Goal: Complete application form: Complete application form

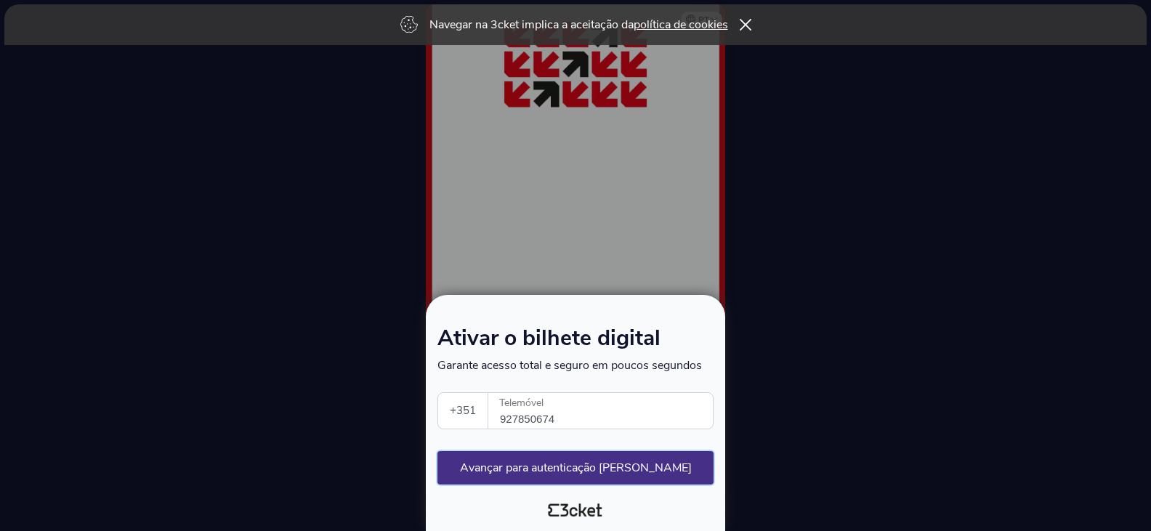
click at [533, 469] on button "Avançar para autenticação [PERSON_NAME]" at bounding box center [575, 467] width 276 height 33
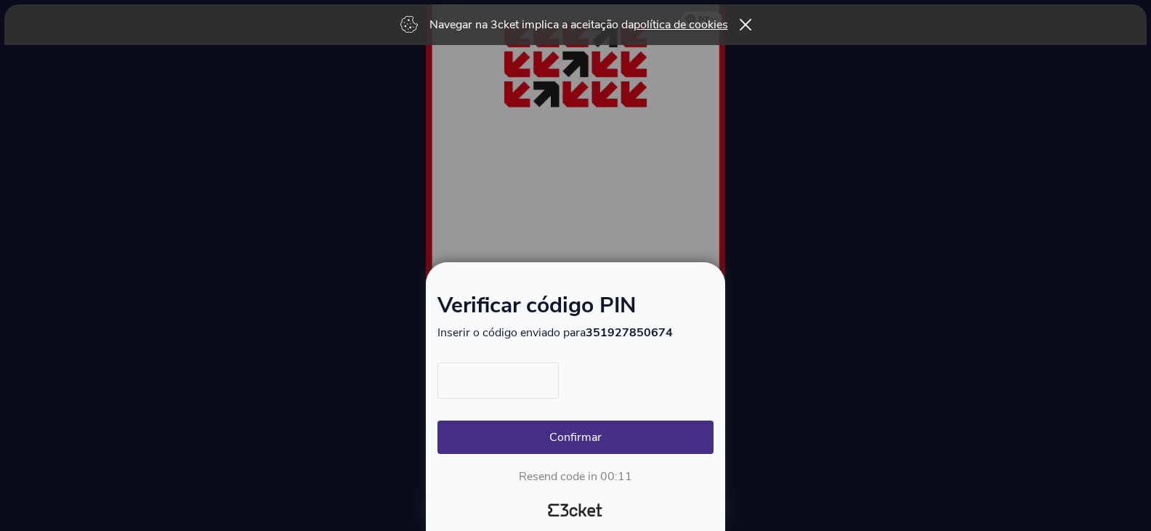
click at [506, 388] on input "text" at bounding box center [497, 381] width 121 height 36
type input "5275"
click at [583, 440] on button "Confirmar" at bounding box center [575, 437] width 276 height 33
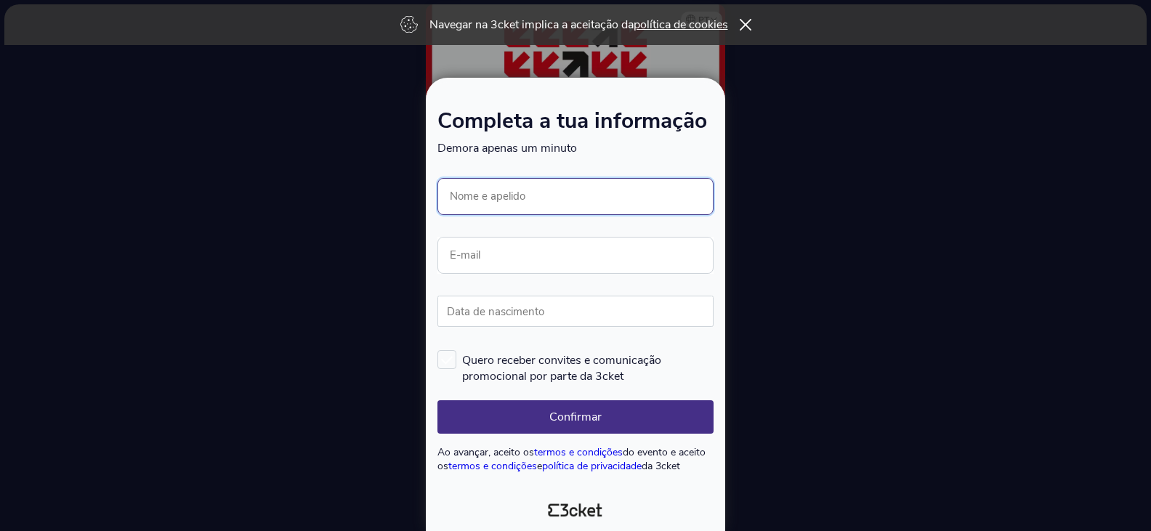
click at [481, 190] on input "Nome e apelido" at bounding box center [575, 196] width 276 height 37
type input "[PERSON_NAME]"
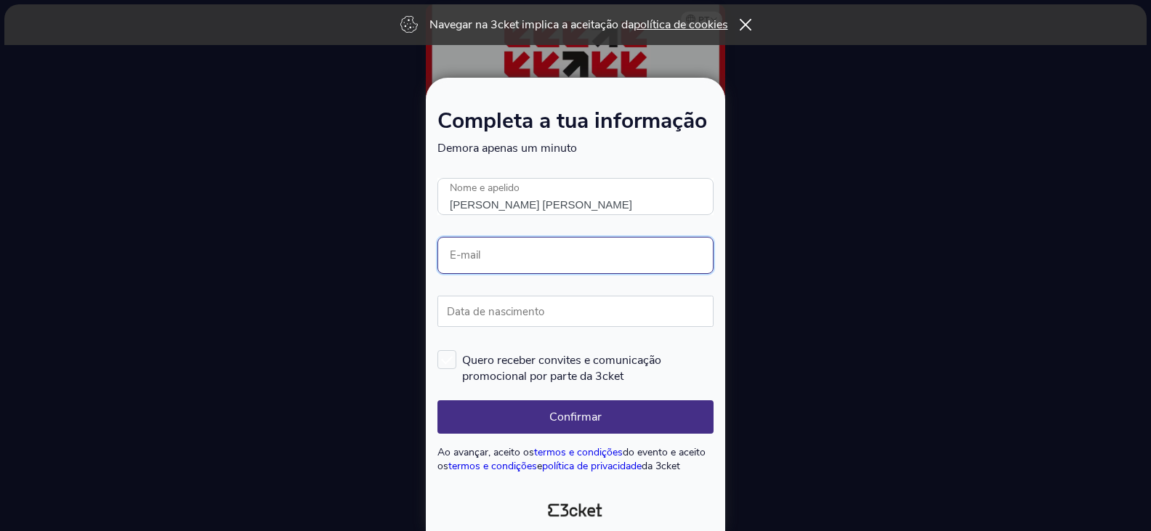
click at [460, 264] on input "E-mail" at bounding box center [575, 255] width 276 height 37
type input "carla.artur@talenter.com"
click at [464, 305] on label "Data de nascimento" at bounding box center [495, 312] width 116 height 32
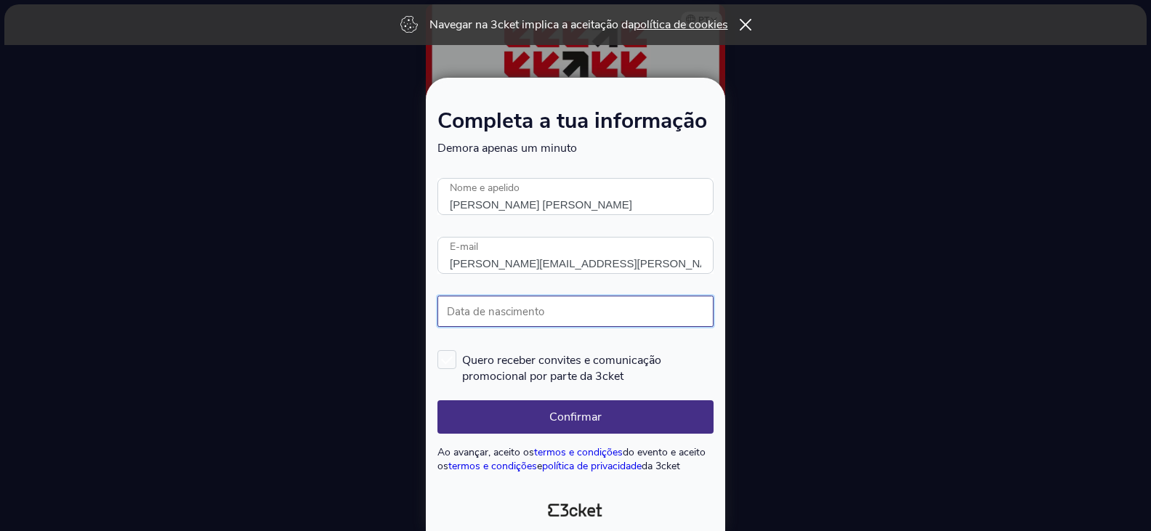
click at [464, 305] on input "Data de nascimento" at bounding box center [575, 311] width 276 height 31
type input "16/04/1970"
click at [577, 416] on button "Confirmar" at bounding box center [575, 416] width 276 height 33
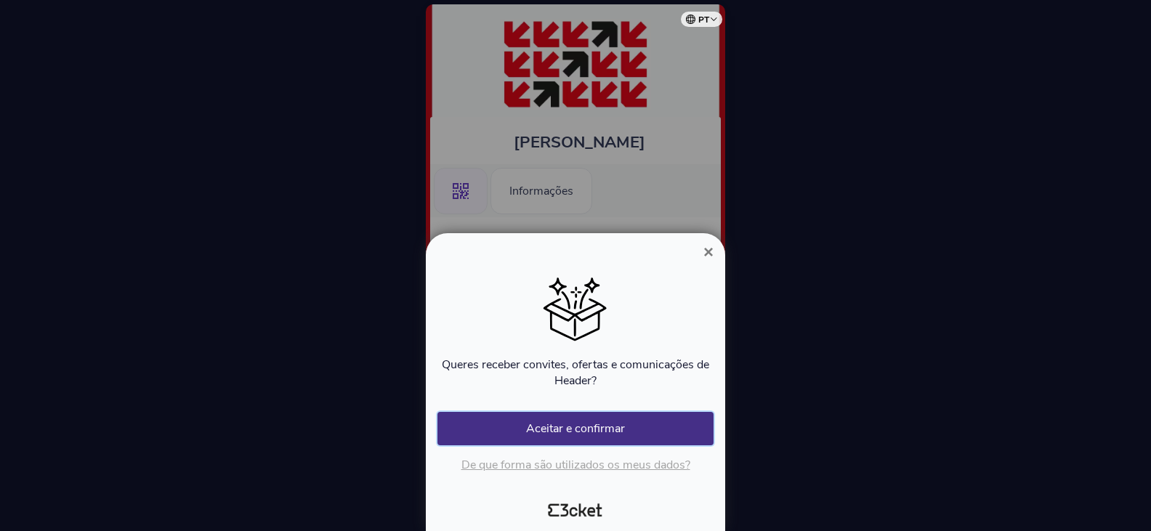
click at [611, 433] on button "Aceitar e confirmar" at bounding box center [575, 428] width 276 height 33
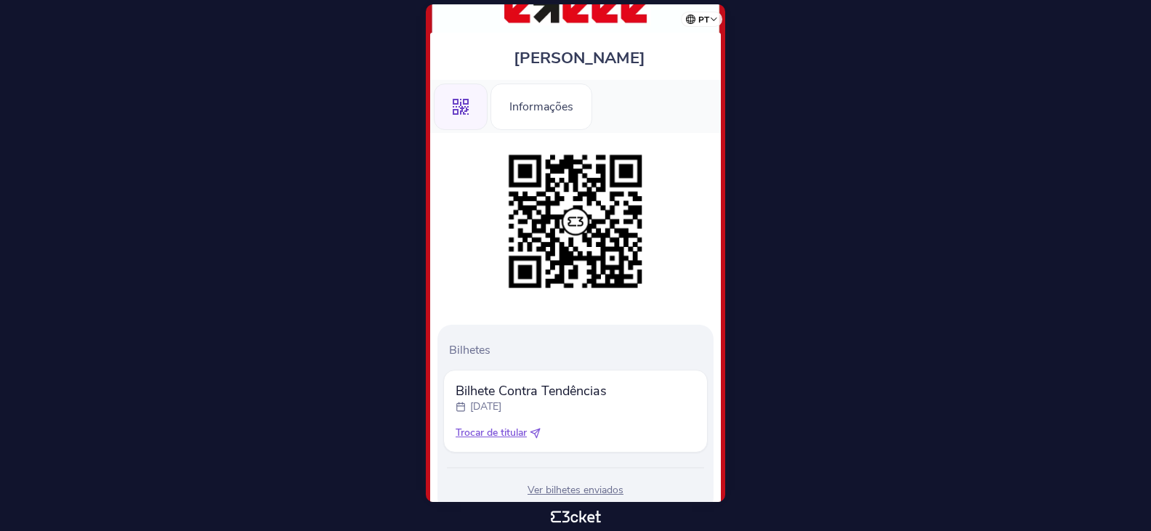
scroll to position [131, 0]
